Goal: Task Accomplishment & Management: Complete application form

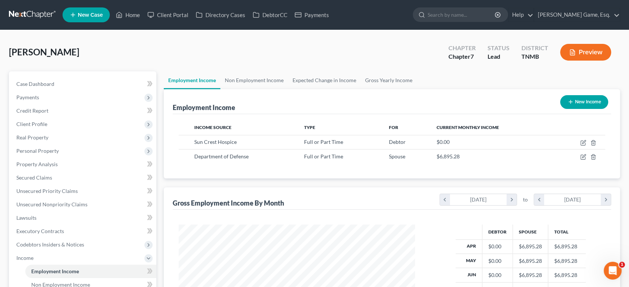
scroll to position [166, 251]
click at [103, 17] on span "New Case" at bounding box center [90, 15] width 25 height 6
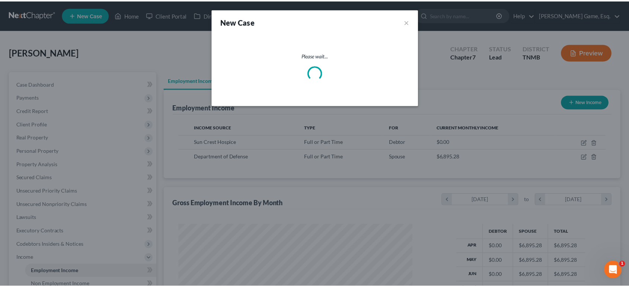
scroll to position [166, 254]
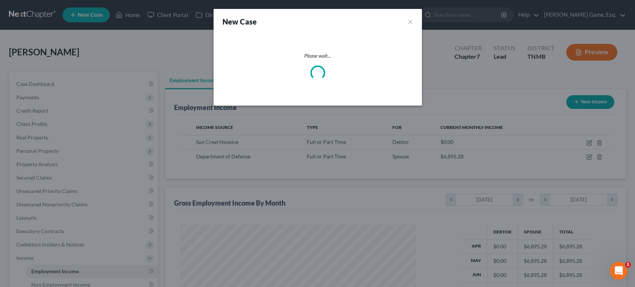
select select "75"
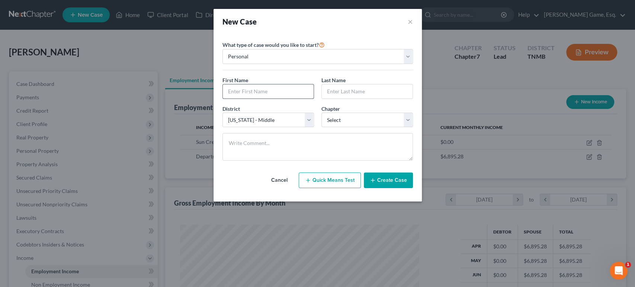
click at [260, 99] on input "text" at bounding box center [268, 91] width 91 height 14
type input "[PERSON_NAME]"
click at [344, 99] on input "[PERSON_NAME]" at bounding box center [367, 91] width 91 height 14
type input "[PERSON_NAME]"
drag, startPoint x: 330, startPoint y: 151, endPoint x: 332, endPoint y: 157, distance: 6.5
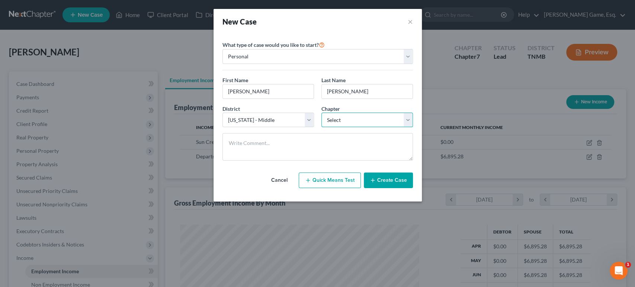
click at [330, 128] on select "Select 7 11 12 13" at bounding box center [368, 120] width 92 height 15
select select "0"
click at [322, 128] on select "Select 7 11 12 13" at bounding box center [368, 120] width 92 height 15
click at [413, 188] on button "Create Case" at bounding box center [388, 181] width 49 height 16
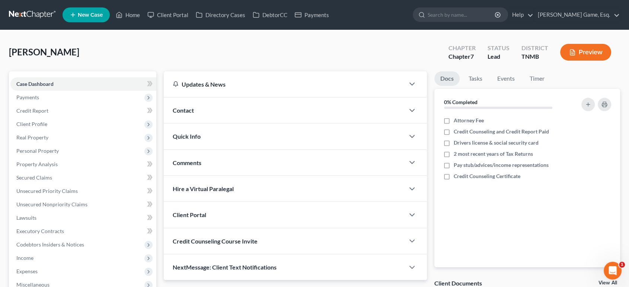
click at [226, 123] on div "Contact" at bounding box center [284, 111] width 241 height 26
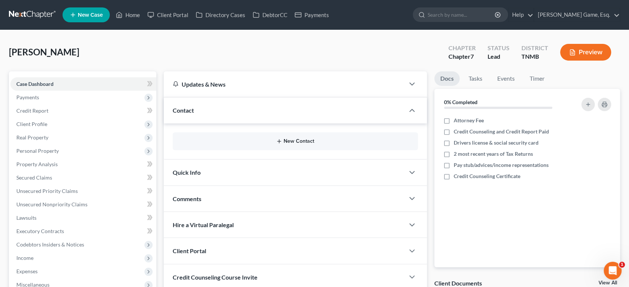
click at [296, 144] on button "New Contact" at bounding box center [295, 141] width 233 height 6
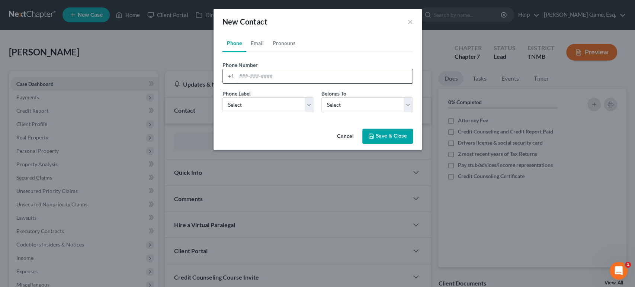
click at [249, 83] on input "tel" at bounding box center [325, 76] width 176 height 14
type input "6292387680"
drag, startPoint x: 233, startPoint y: 130, endPoint x: 233, endPoint y: 139, distance: 8.6
click at [233, 112] on select "Select Mobile Home Work Other" at bounding box center [269, 105] width 92 height 15
select select "0"
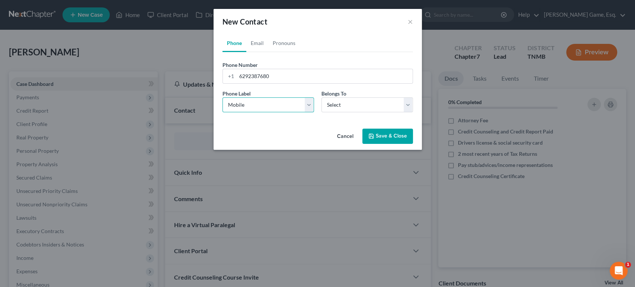
click at [223, 112] on select "Select Mobile Home Work Other" at bounding box center [269, 105] width 92 height 15
click at [362, 112] on select "Select Client Other" at bounding box center [368, 105] width 92 height 15
select select "0"
click at [322, 112] on select "Select Client Other" at bounding box center [368, 105] width 92 height 15
select select "0"
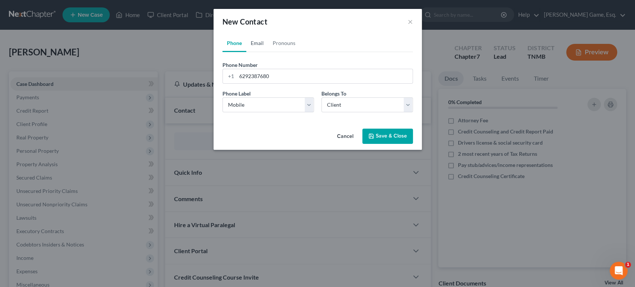
drag, startPoint x: 241, startPoint y: 55, endPoint x: 260, endPoint y: 103, distance: 52.1
click at [246, 52] on link "Email" at bounding box center [257, 43] width 22 height 18
click at [262, 83] on input "email" at bounding box center [325, 76] width 176 height 14
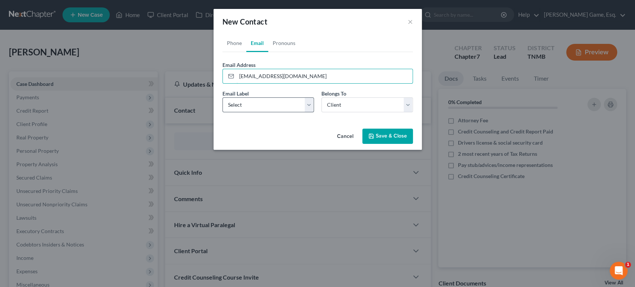
type input "[EMAIL_ADDRESS][DOMAIN_NAME]"
drag, startPoint x: 252, startPoint y: 134, endPoint x: 249, endPoint y: 139, distance: 6.2
click at [251, 112] on select "Select Home Work Other" at bounding box center [269, 105] width 92 height 15
select select "0"
click at [223, 112] on select "Select Home Work Other" at bounding box center [269, 105] width 92 height 15
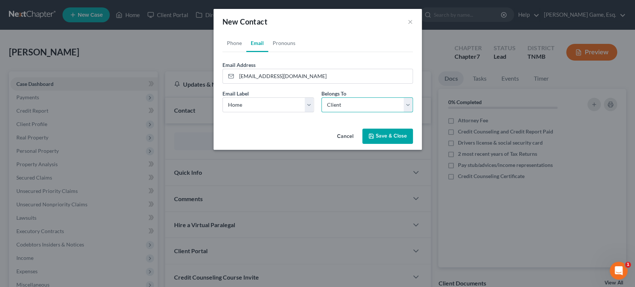
click at [360, 112] on select "Select Client Other" at bounding box center [368, 105] width 92 height 15
click at [404, 144] on button "Save & Close" at bounding box center [388, 137] width 51 height 16
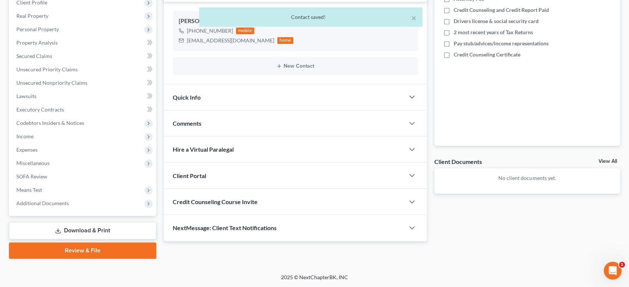
scroll to position [221, 0]
drag, startPoint x: 344, startPoint y: 146, endPoint x: 342, endPoint y: 179, distance: 33.6
click at [344, 163] on div "Client Portal" at bounding box center [284, 176] width 241 height 26
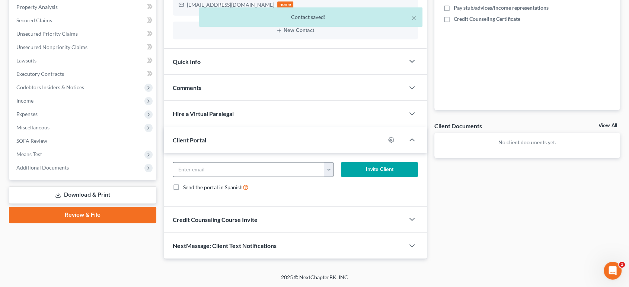
click at [328, 177] on button "button" at bounding box center [328, 170] width 9 height 14
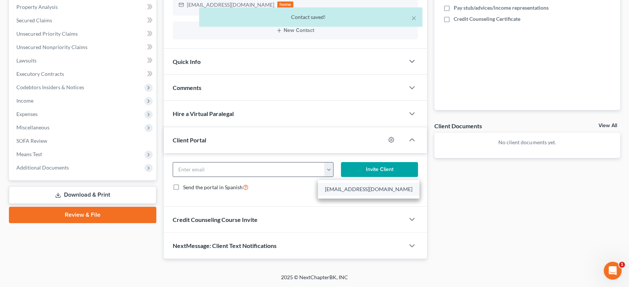
click at [336, 196] on link "[EMAIL_ADDRESS][DOMAIN_NAME]" at bounding box center [369, 189] width 102 height 13
type input "[EMAIL_ADDRESS][DOMAIN_NAME]"
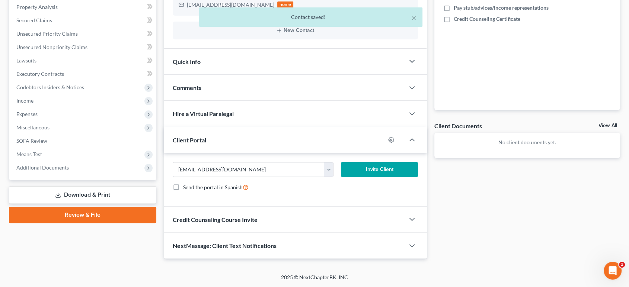
click at [376, 177] on button "Invite Client" at bounding box center [379, 169] width 77 height 15
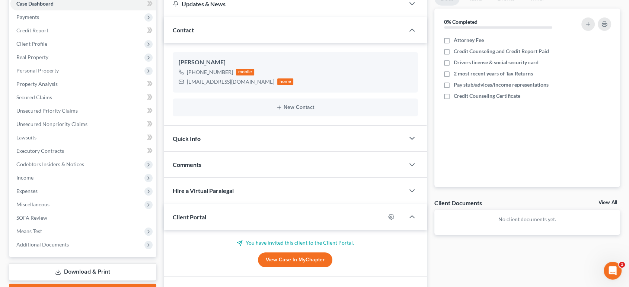
scroll to position [0, 0]
